Goal: Information Seeking & Learning: Find specific fact

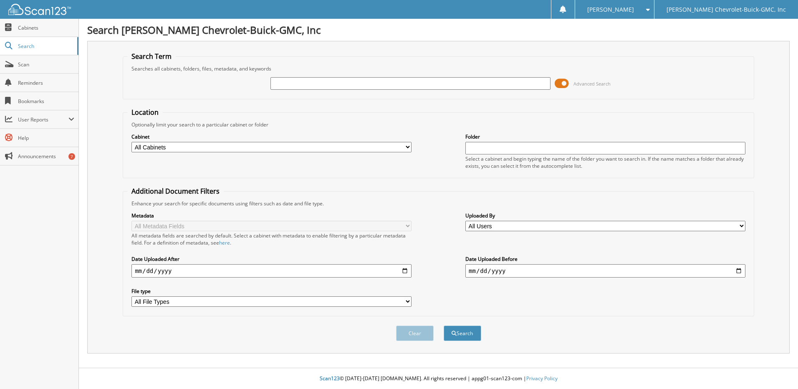
click at [563, 82] on span at bounding box center [562, 83] width 14 height 13
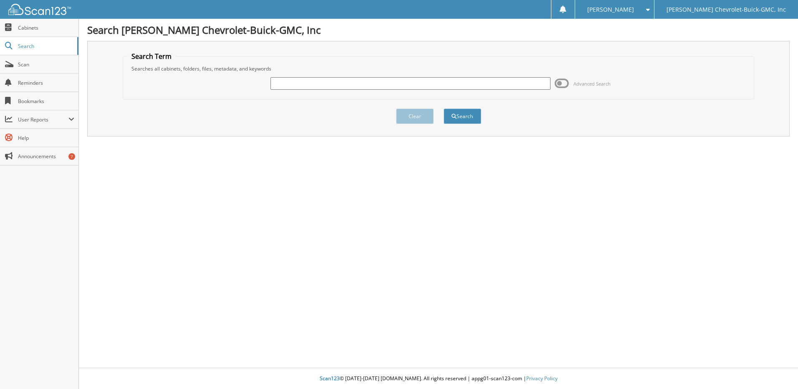
click at [323, 85] on input "text" at bounding box center [411, 83] width 280 height 13
type input "Funk"
click at [444, 109] on button "Search" at bounding box center [463, 116] width 38 height 15
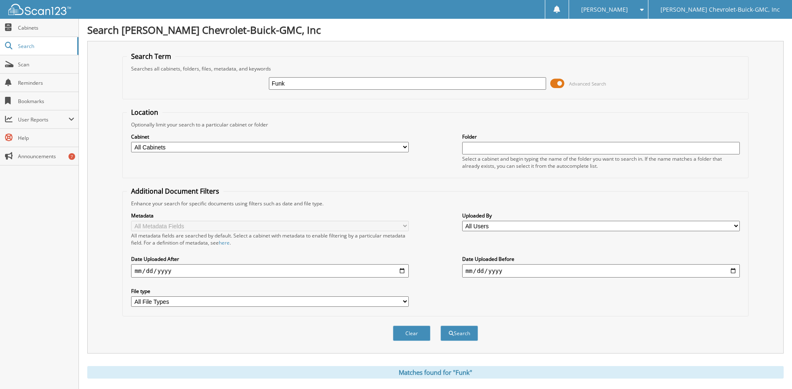
click at [562, 83] on span at bounding box center [557, 83] width 14 height 13
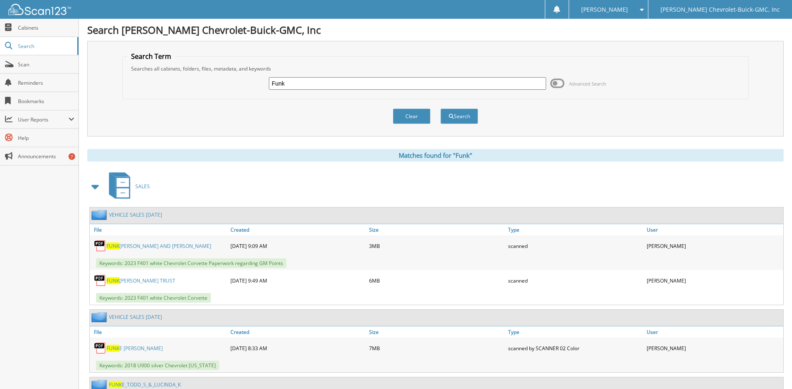
click at [165, 279] on link "[PERSON_NAME] [PERSON_NAME] TRUST" at bounding box center [140, 280] width 69 height 7
